Goal: Navigation & Orientation: Find specific page/section

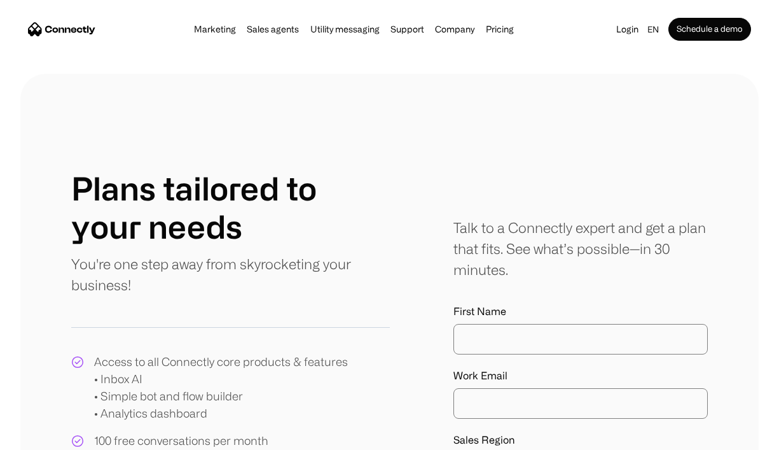
click at [496, 25] on link "Pricing" at bounding box center [500, 29] width 36 height 10
click at [626, 38] on div "Login en 中文 es pt Schedule a demo" at bounding box center [681, 29] width 139 height 23
click at [626, 34] on link "Login" at bounding box center [627, 29] width 30 height 18
